Goal: Task Accomplishment & Management: Use online tool/utility

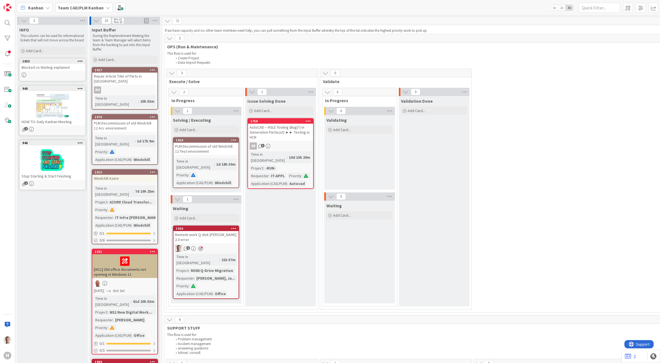
click at [31, 6] on span "Kanban" at bounding box center [35, 7] width 15 height 7
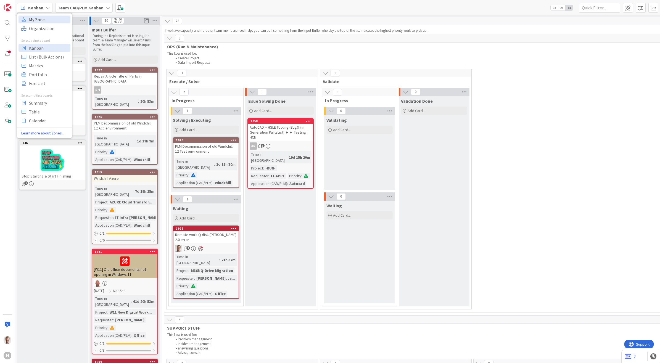
click at [41, 18] on span "My Zone" at bounding box center [49, 19] width 40 height 8
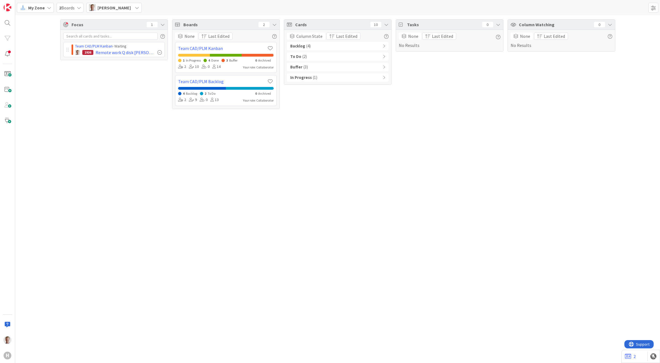
click at [342, 77] on div "In Progress ( 1 )" at bounding box center [338, 77] width 102 height 8
click at [343, 69] on div "Buffer ( 3 )" at bounding box center [338, 67] width 102 height 8
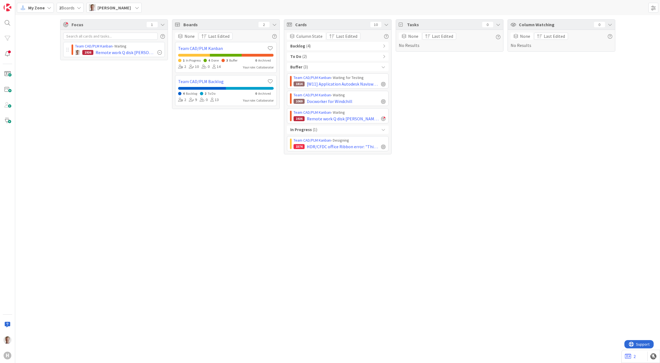
click at [341, 61] on div "To Do ( 2 )" at bounding box center [338, 56] width 102 height 8
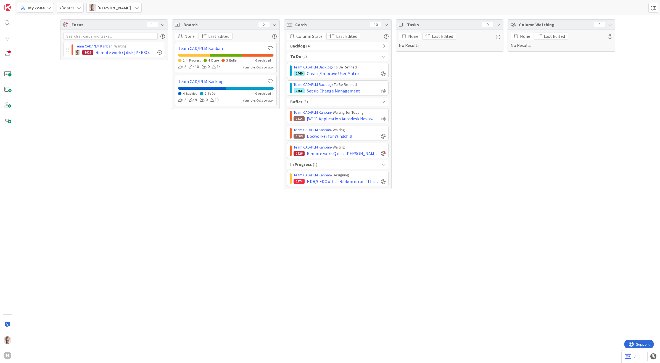
click at [339, 51] on div "Backlog ( 4 ) To Do ( 2 ) Team CAD/PLM Backlog › To Be Refined 1460 Create/Impr…" at bounding box center [338, 114] width 102 height 144
click at [339, 46] on div "Backlog ( 4 )" at bounding box center [338, 46] width 102 height 8
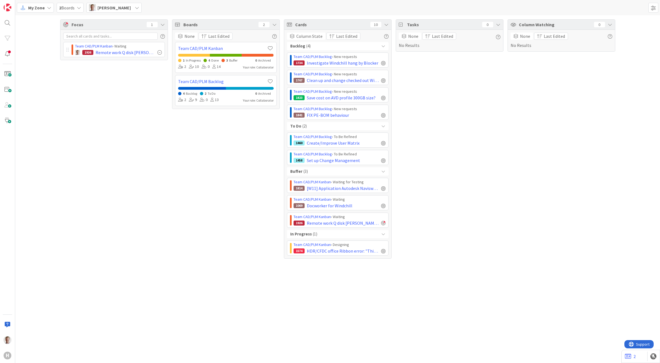
click at [108, 177] on div "Focus 1 Team CAD/PLM Kanban › Waiting 1926 Remote work Q disk Huisman 2.0 error" at bounding box center [114, 138] width 108 height 239
click at [326, 207] on span "Docworker for Windchill" at bounding box center [330, 205] width 46 height 7
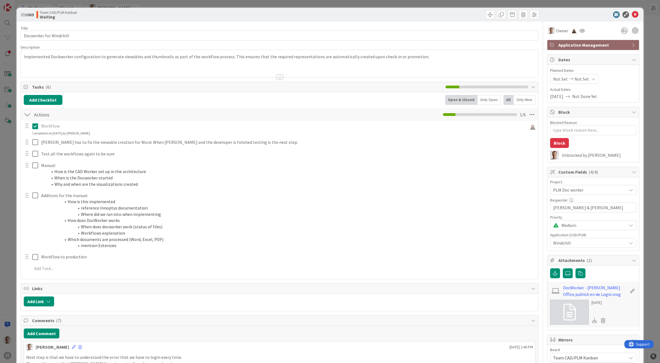
type textarea "x"
click at [632, 15] on icon at bounding box center [635, 14] width 7 height 7
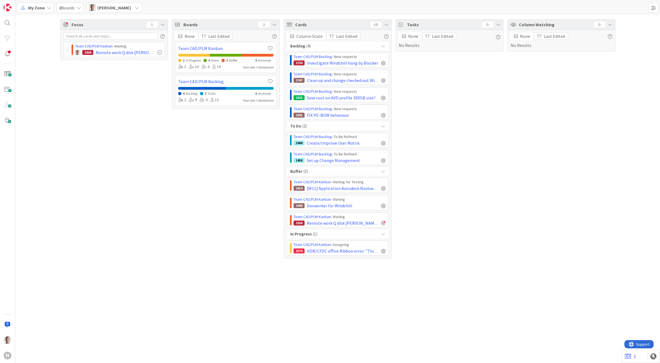
click at [32, 6] on span "My Zone" at bounding box center [36, 7] width 17 height 7
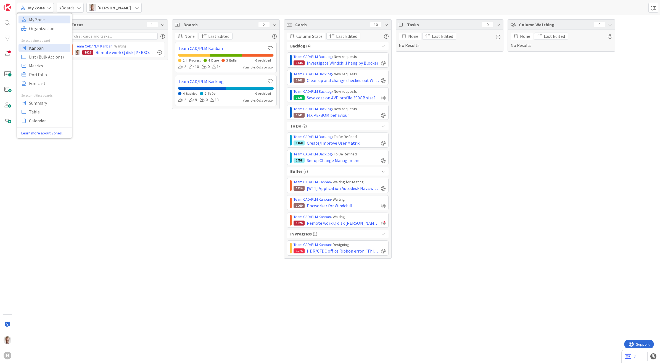
click at [34, 51] on span "Kanban" at bounding box center [49, 48] width 40 height 8
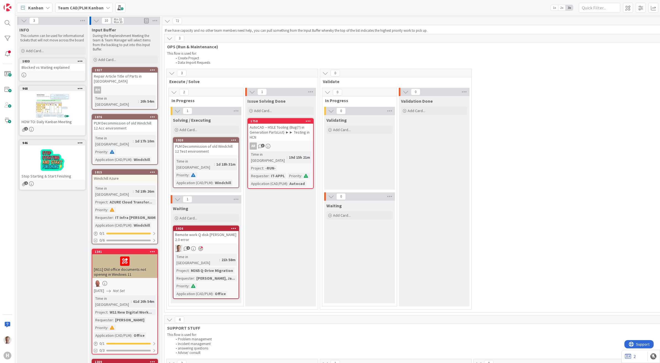
click at [32, 10] on span "Kanban" at bounding box center [35, 7] width 15 height 7
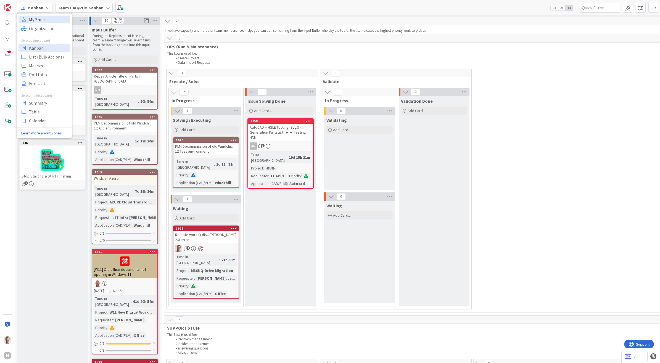
click at [39, 20] on span "My Zone" at bounding box center [49, 19] width 40 height 8
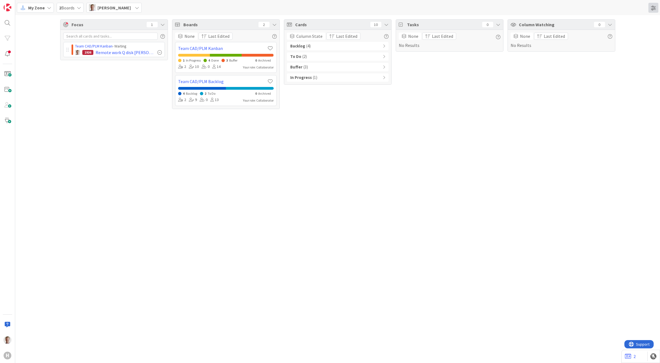
click at [653, 10] on span at bounding box center [653, 8] width 10 height 10
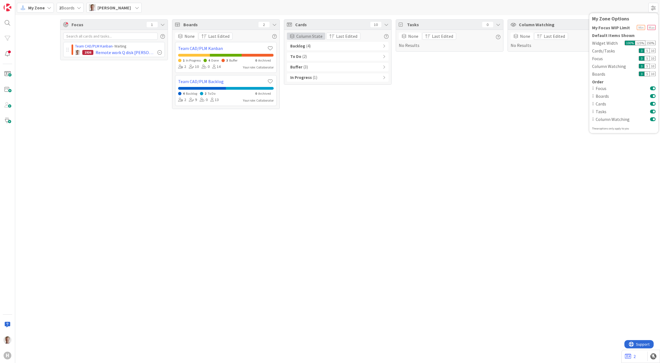
click at [293, 36] on span at bounding box center [292, 36] width 5 height 4
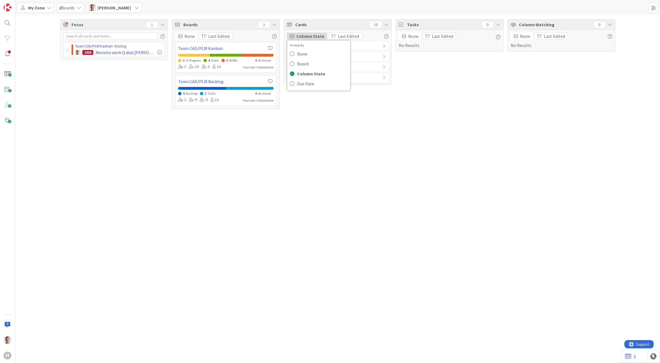
click at [341, 146] on div "Focus 1 Team CAD/PLM Kanban › Waiting 1926 Remote work Q disk Huisman 2.0 error…" at bounding box center [337, 189] width 645 height 348
click at [31, 12] on div "My Zone" at bounding box center [35, 8] width 37 height 10
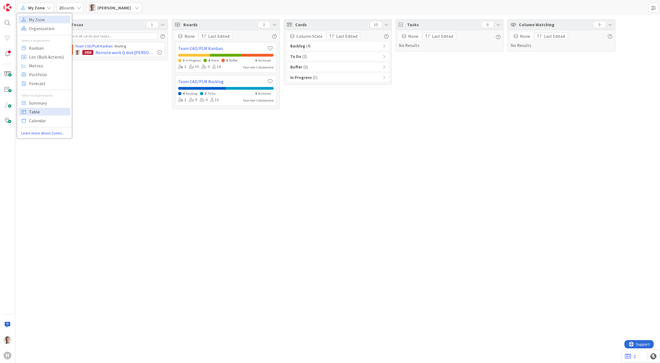
click at [36, 112] on span "Table" at bounding box center [49, 111] width 40 height 8
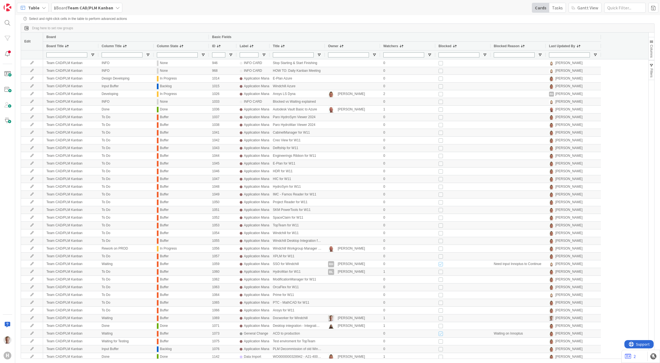
click at [400, 46] on span at bounding box center [401, 46] width 4 height 4
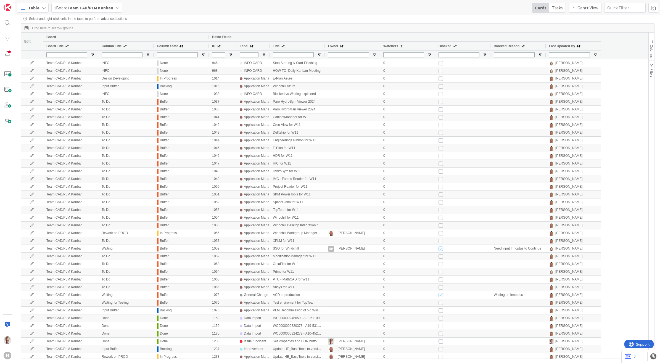
click at [400, 46] on span at bounding box center [401, 46] width 4 height 4
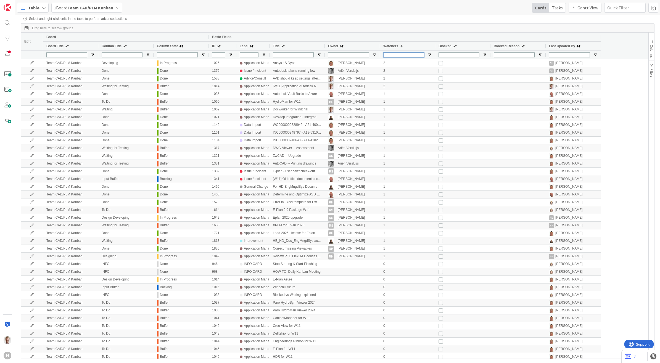
click at [400, 54] on input "Watchers Filter Input" at bounding box center [403, 54] width 41 height 5
click at [429, 56] on span "Open Filter Menu" at bounding box center [429, 55] width 4 height 4
click at [446, 63] on div "Equals" at bounding box center [449, 62] width 42 height 4
click at [450, 64] on div "Equals" at bounding box center [449, 62] width 42 height 4
click at [406, 55] on input "Watchers Filter Input" at bounding box center [403, 54] width 41 height 5
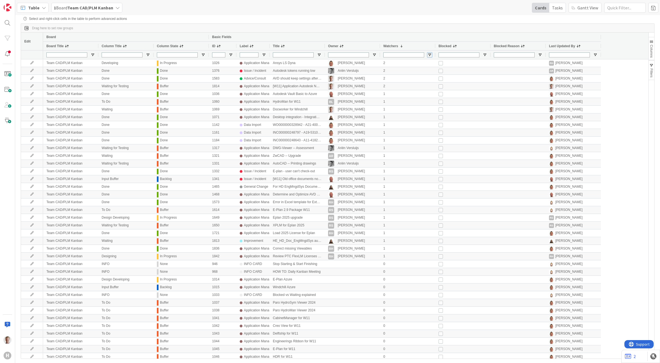
click at [430, 56] on span "Open Filter Menu" at bounding box center [429, 55] width 4 height 4
click at [435, 71] on input "Filter Value" at bounding box center [450, 68] width 49 height 5
click at [407, 22] on div "Select and right-click cells in the table to perform advanced actions Press ENT…" at bounding box center [338, 184] width 634 height 335
click at [359, 50] on div at bounding box center [352, 54] width 55 height 9
click at [351, 54] on input "Owner Filter Input" at bounding box center [348, 54] width 41 height 5
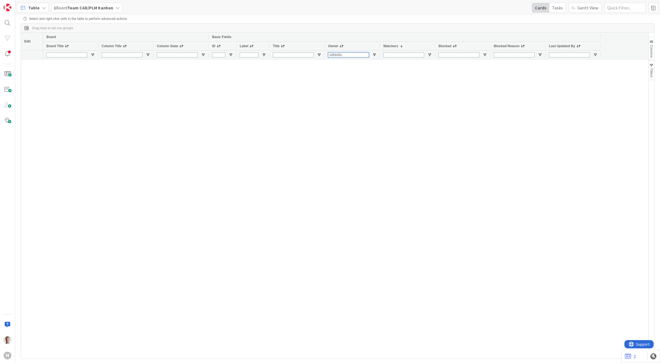
type input "sdfdsfds"
click at [450, 55] on input "Blocked Filter Input" at bounding box center [458, 54] width 41 height 5
type input "sfdsf"
click at [401, 52] on div at bounding box center [403, 55] width 41 height 9
click at [401, 54] on input "Watchers Filter Input" at bounding box center [403, 54] width 41 height 5
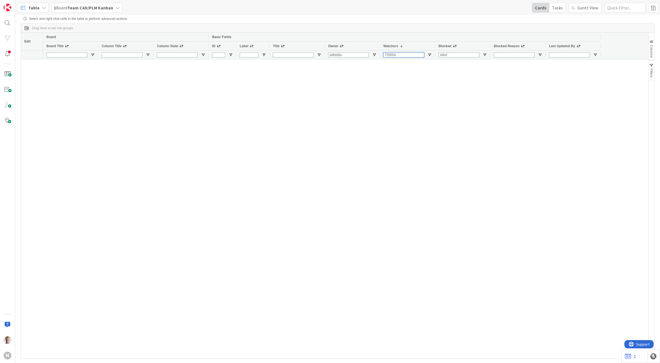
drag, startPoint x: 415, startPoint y: 56, endPoint x: 345, endPoint y: 55, distance: 69.6
click at [345, 55] on div "sdfdsfds 755654 sfdsf" at bounding box center [322, 54] width 558 height 9
type input "2"
click at [403, 99] on div at bounding box center [345, 208] width 605 height 299
drag, startPoint x: 356, startPoint y: 54, endPoint x: 296, endPoint y: 51, distance: 60.5
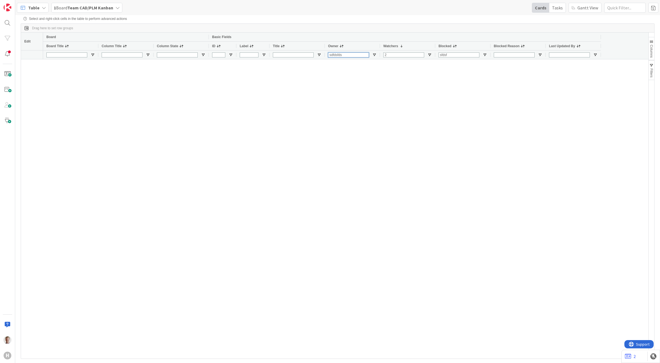
click at [296, 51] on div "sdfdsfds 2 sfdsf" at bounding box center [322, 54] width 558 height 9
drag, startPoint x: 464, startPoint y: 55, endPoint x: 409, endPoint y: 59, distance: 54.9
click at [409, 55] on div "2 sfdsf" at bounding box center [322, 54] width 558 height 9
click at [427, 82] on div at bounding box center [345, 208] width 605 height 299
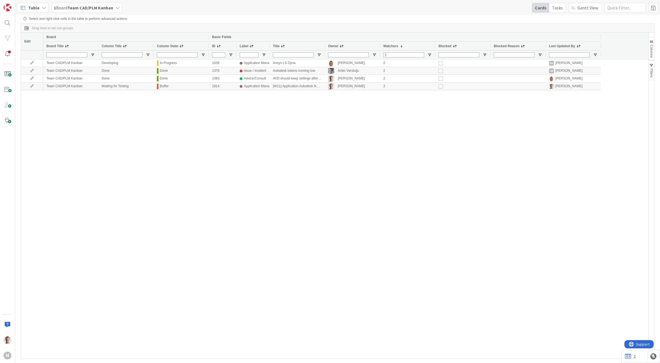
click at [649, 53] on span "Columns" at bounding box center [651, 51] width 4 height 13
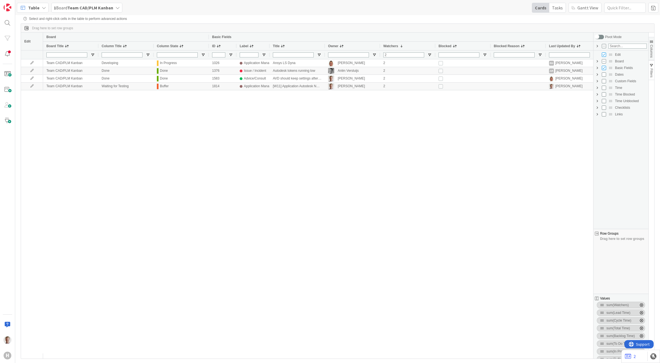
click at [596, 81] on span "Custom Fields Column Group" at bounding box center [597, 81] width 4 height 4
click at [619, 46] on input "Filter Columns Input" at bounding box center [627, 46] width 38 height 5
type input "wat"
checkbox input "true"
type input "wat"
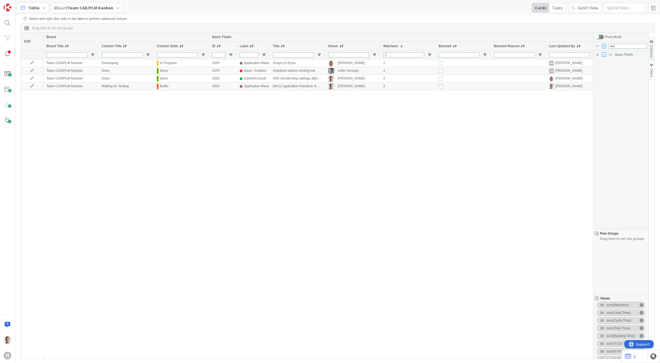
click at [598, 55] on span "Basic Fields Column Group" at bounding box center [597, 54] width 4 height 4
click at [392, 25] on div "Drag here to set row groups" at bounding box center [337, 28] width 633 height 9
click at [28, 7] on span "Table" at bounding box center [33, 7] width 11 height 7
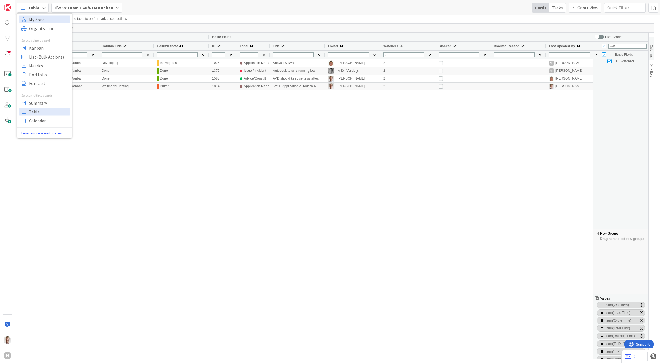
click at [52, 17] on span "My Zone" at bounding box center [49, 19] width 40 height 8
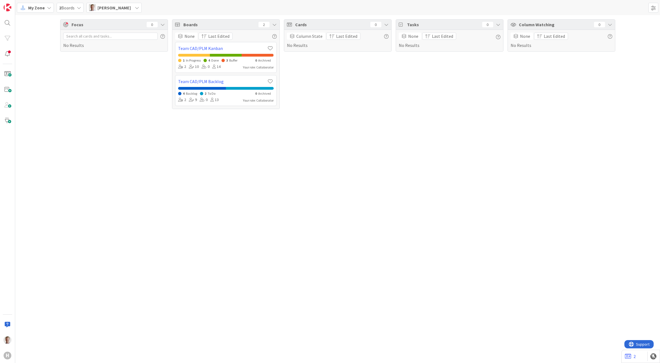
click at [353, 142] on div "Focus 0 No Results Boards 2 None Last Edited Team CAD/PLM Kanban 1 In Progress …" at bounding box center [337, 189] width 645 height 348
drag, startPoint x: 288, startPoint y: 234, endPoint x: 303, endPoint y: 196, distance: 40.3
click at [289, 232] on div "Focus 1 Team CAD/PLM Kanban › Waiting 1926 Remote work Q disk Huisman 2.0 error…" at bounding box center [337, 189] width 645 height 348
